Goal: Information Seeking & Learning: Learn about a topic

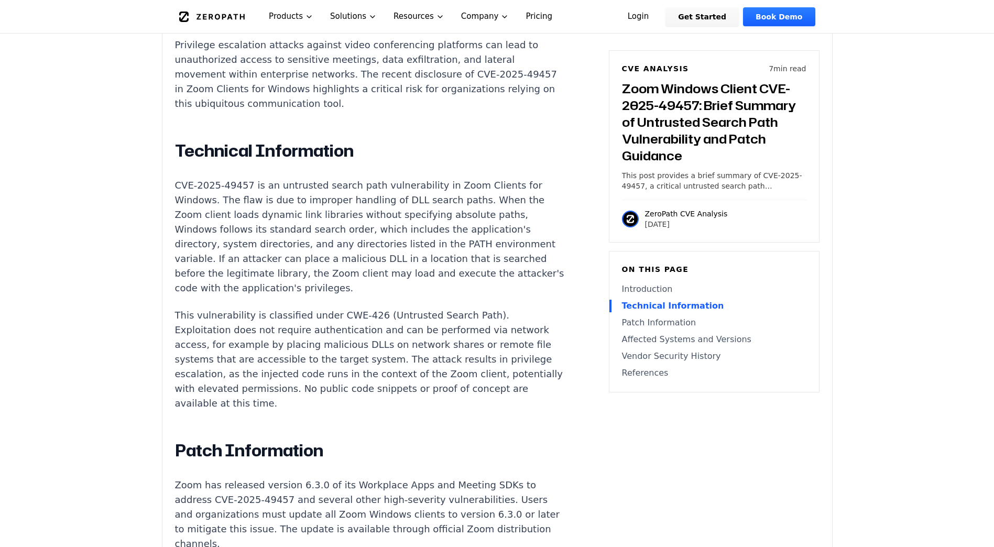
scroll to position [786, 0]
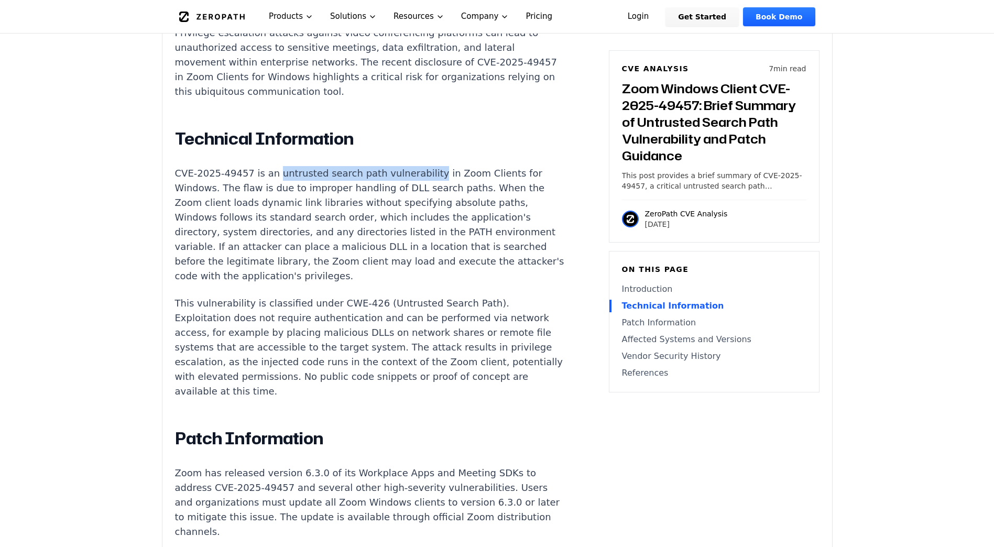
drag, startPoint x: 269, startPoint y: 146, endPoint x: 411, endPoint y: 149, distance: 142.0
click at [411, 166] on p "CVE-2025-49457 is an untrusted search path vulnerability in Zoom Clients for Wi…" at bounding box center [370, 224] width 390 height 117
copy p "untrusted search path vulnerability"
drag, startPoint x: 264, startPoint y: 161, endPoint x: 454, endPoint y: 157, distance: 189.7
click at [454, 166] on p "CVE-2025-49457 is an untrusted search path vulnerability in Zoom Clients for Wi…" at bounding box center [370, 224] width 390 height 117
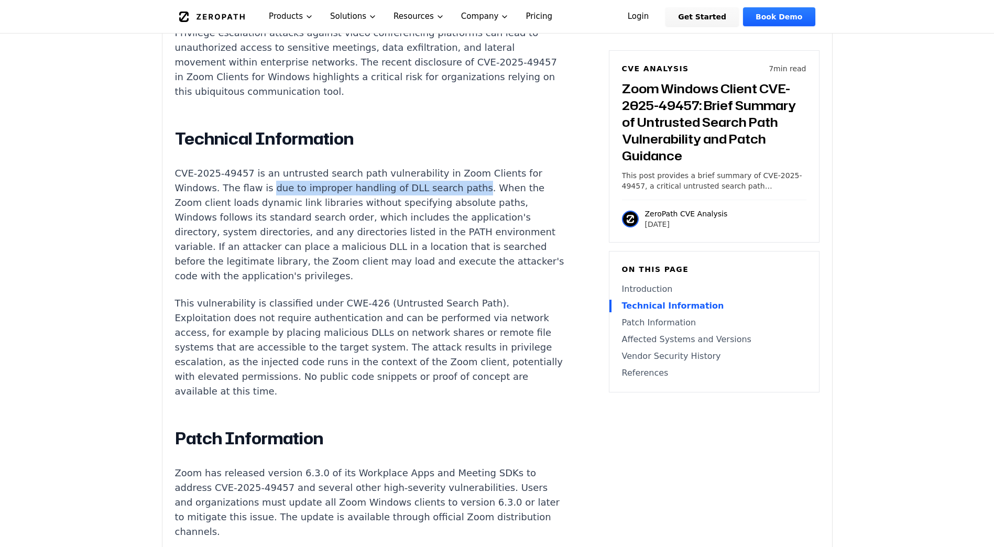
copy p "due to improper handling of DLL search paths"
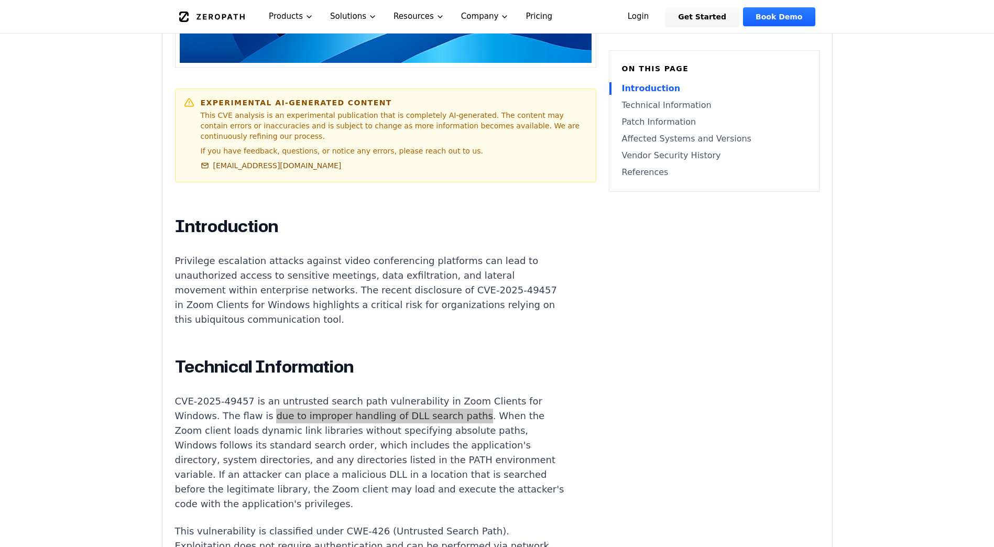
scroll to position [576, 0]
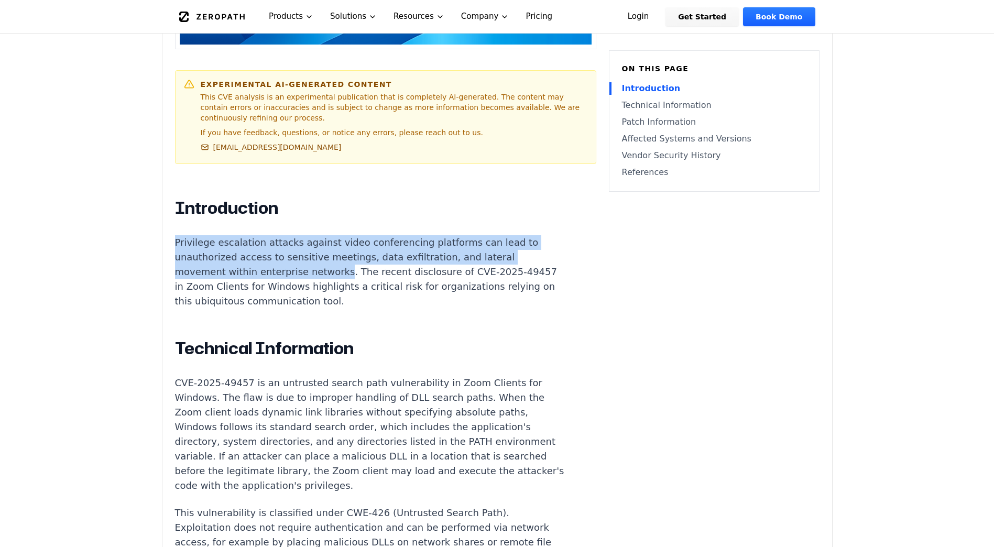
drag, startPoint x: 175, startPoint y: 214, endPoint x: 331, endPoint y: 241, distance: 158.5
click at [331, 241] on p "Privilege escalation attacks against video conferencing platforms can lead to u…" at bounding box center [370, 271] width 390 height 73
copy p "Privilege escalation attacks against video conferencing platforms can lead to u…"
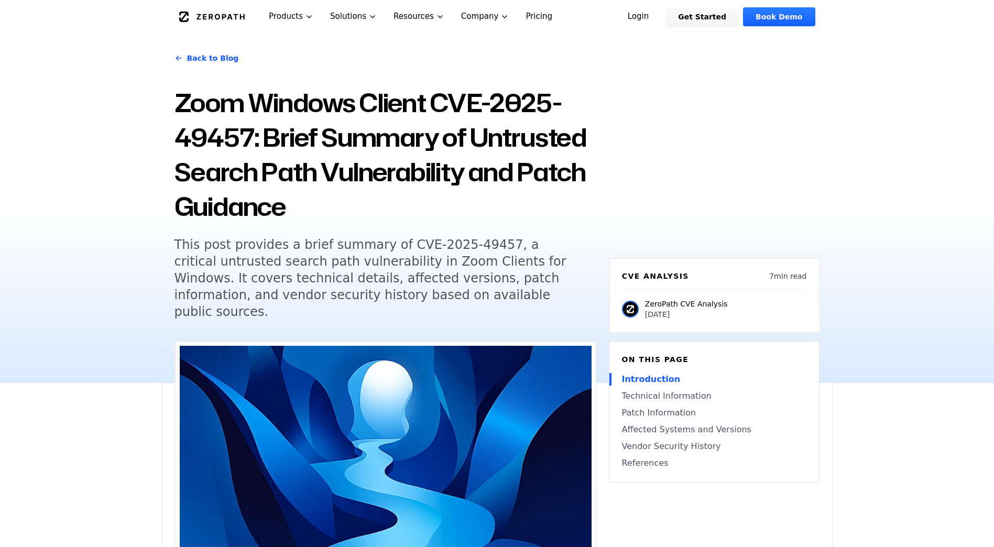
scroll to position [0, 0]
